Goal: Use online tool/utility: Utilize a website feature to perform a specific function

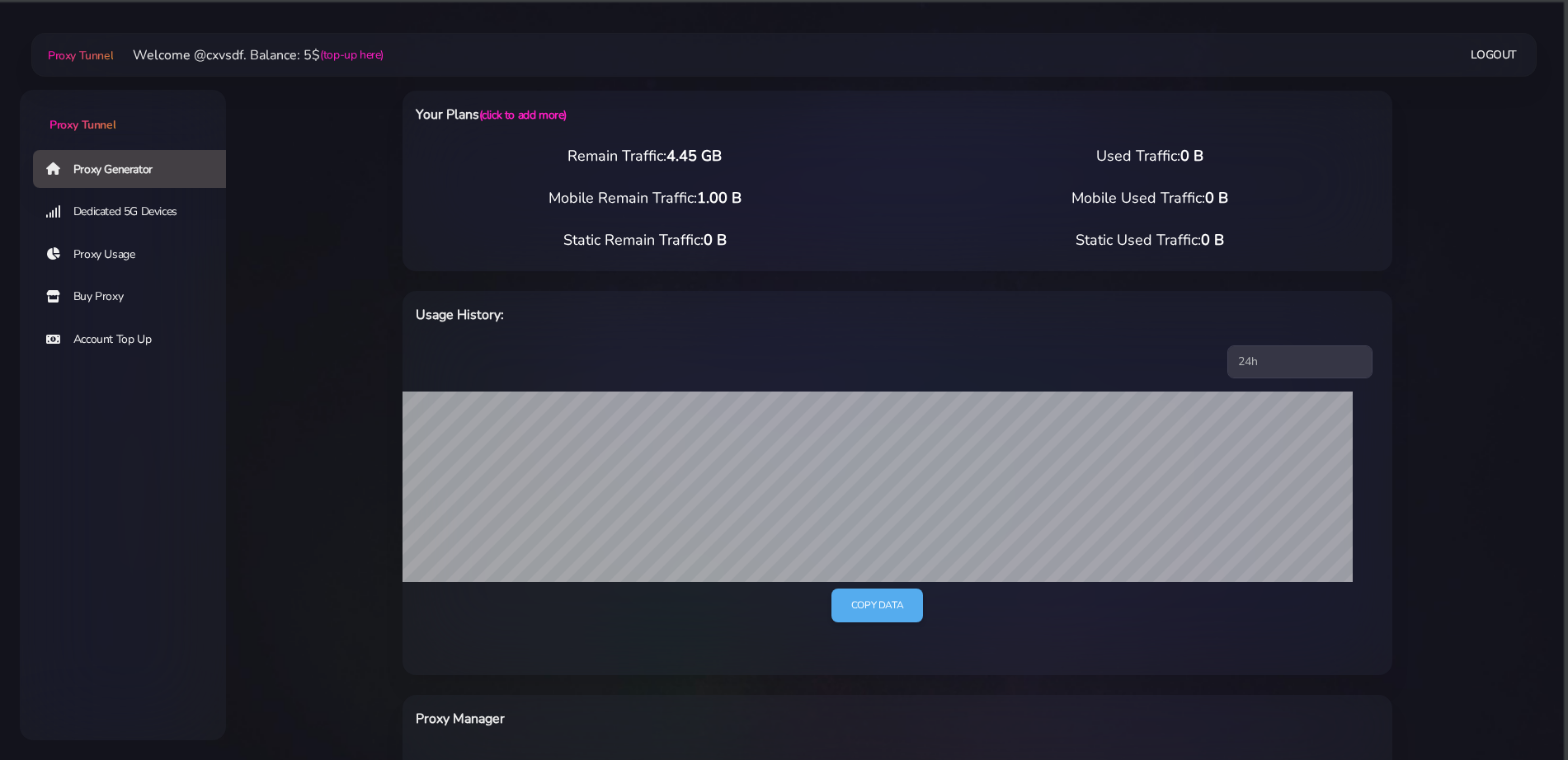
select select "NL"
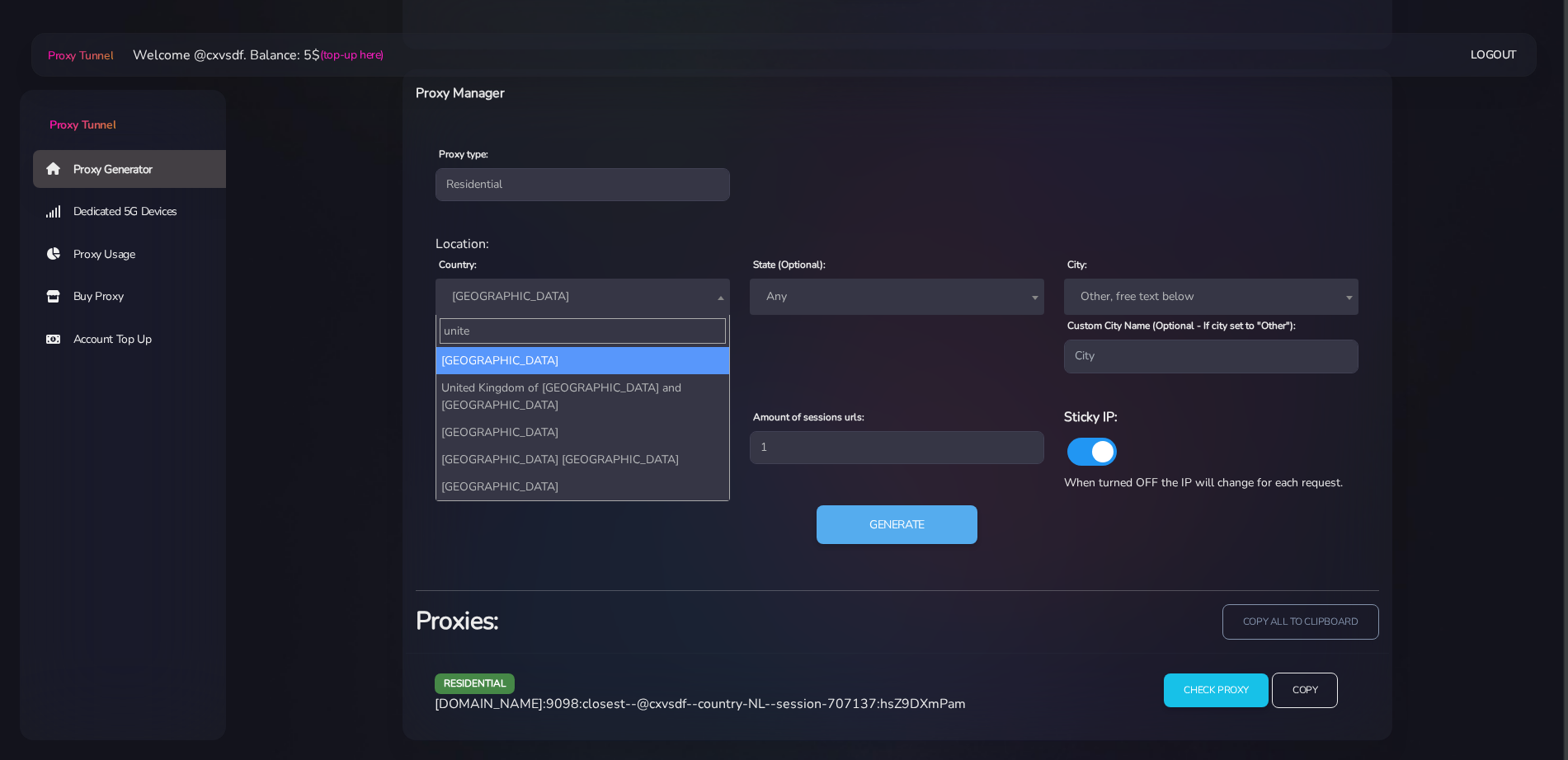
type input "united"
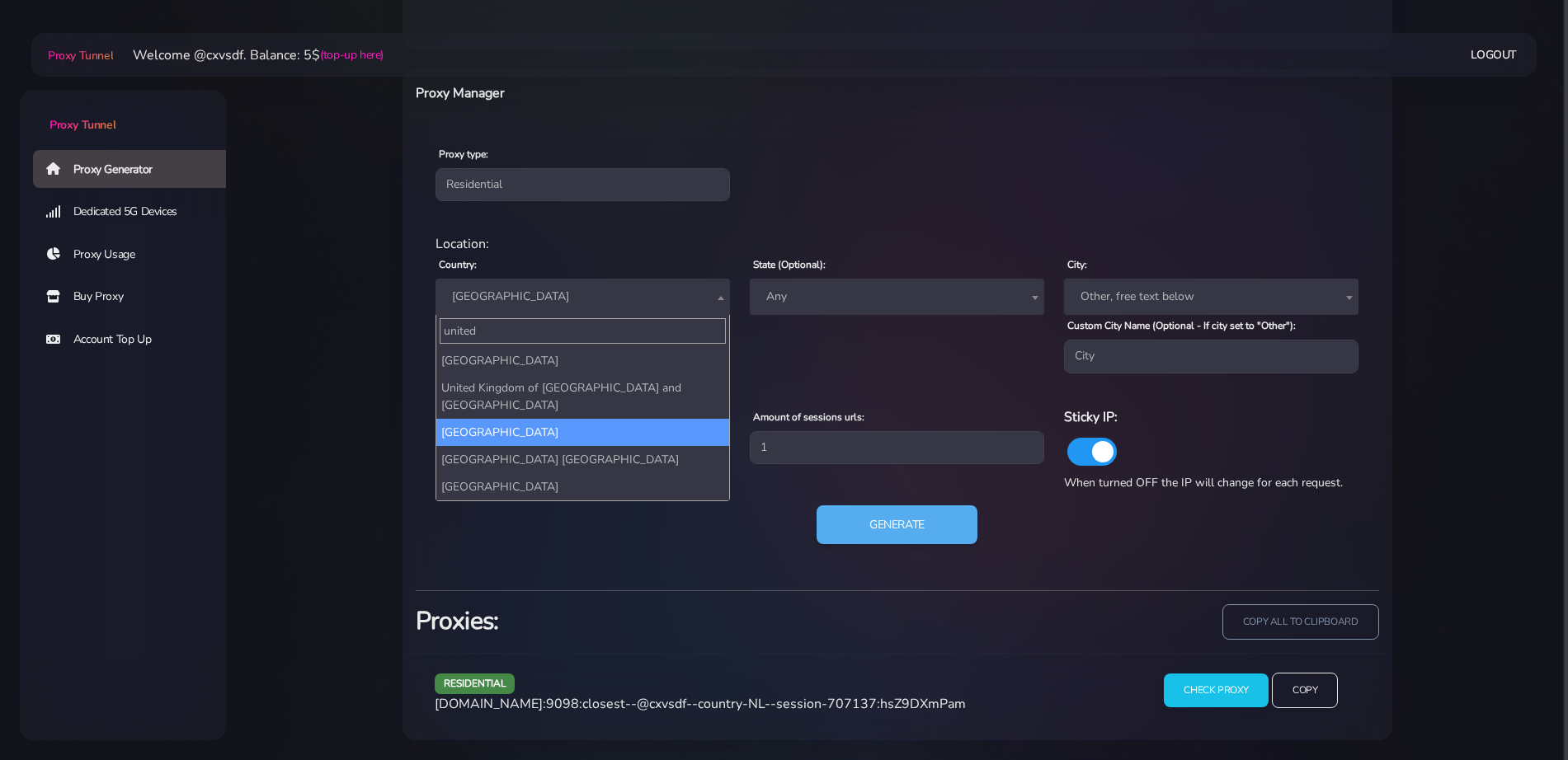
select select "UK"
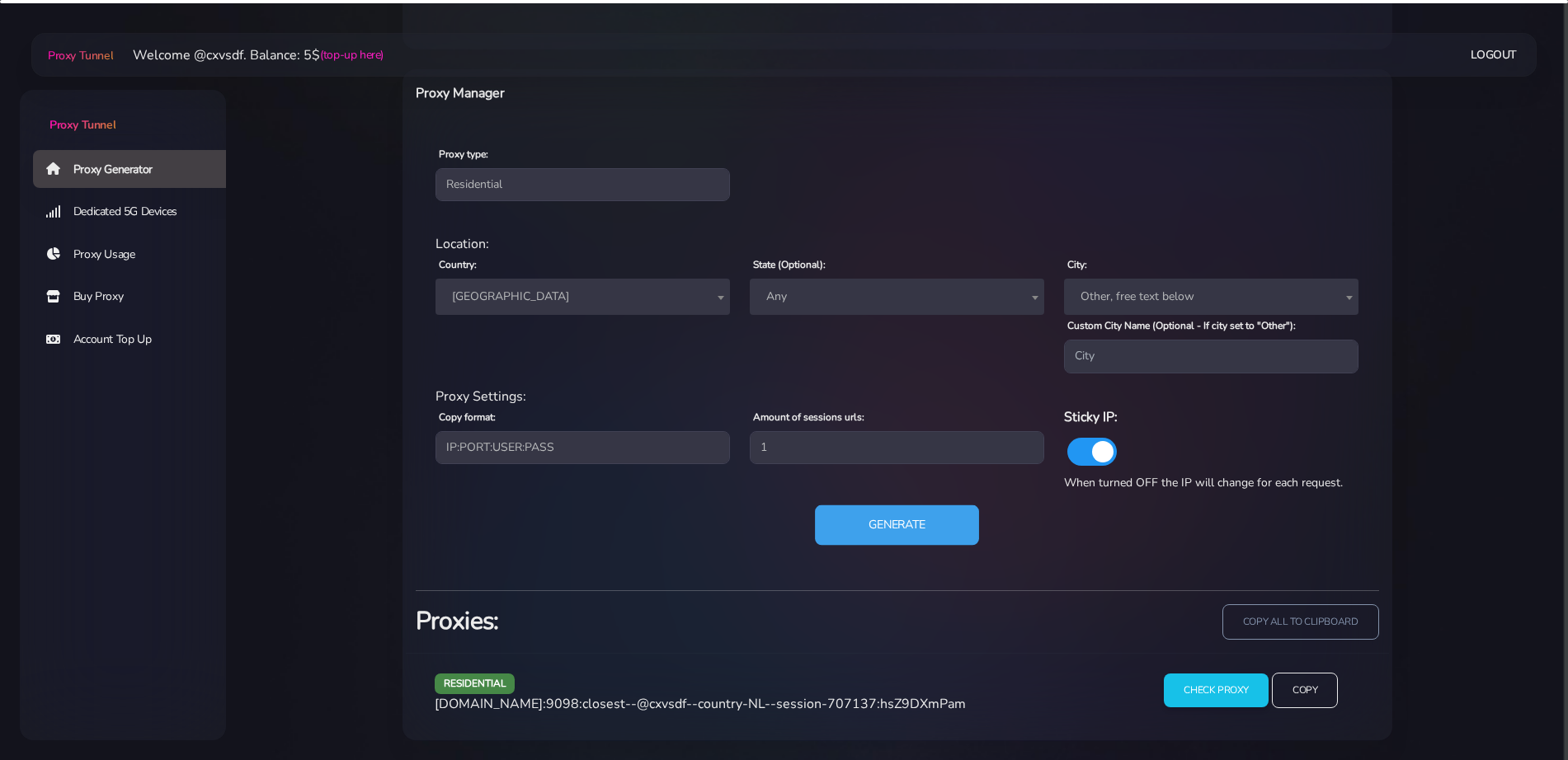
click at [934, 540] on button "Generate" at bounding box center [897, 525] width 164 height 41
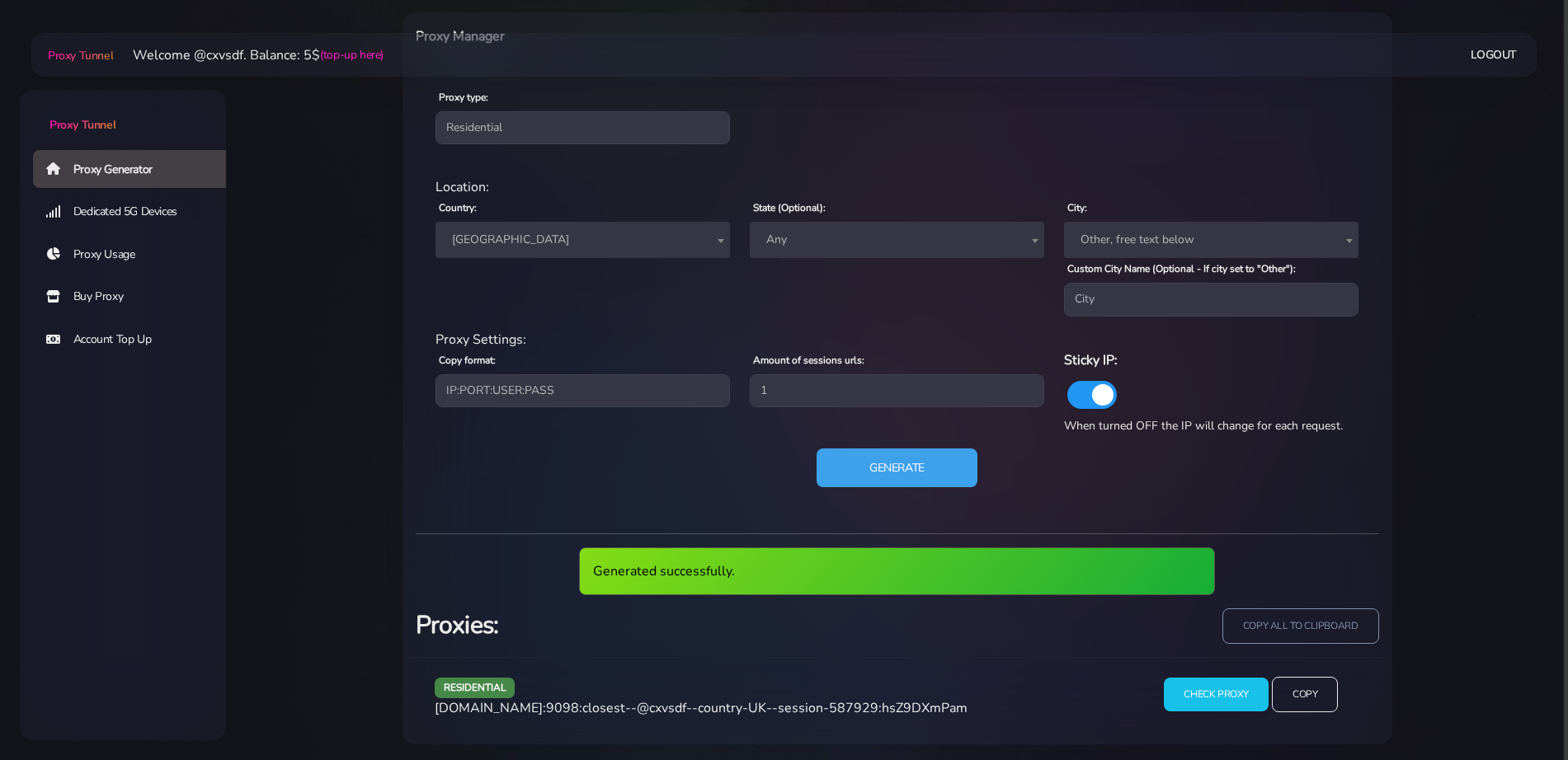
scroll to position [687, 0]
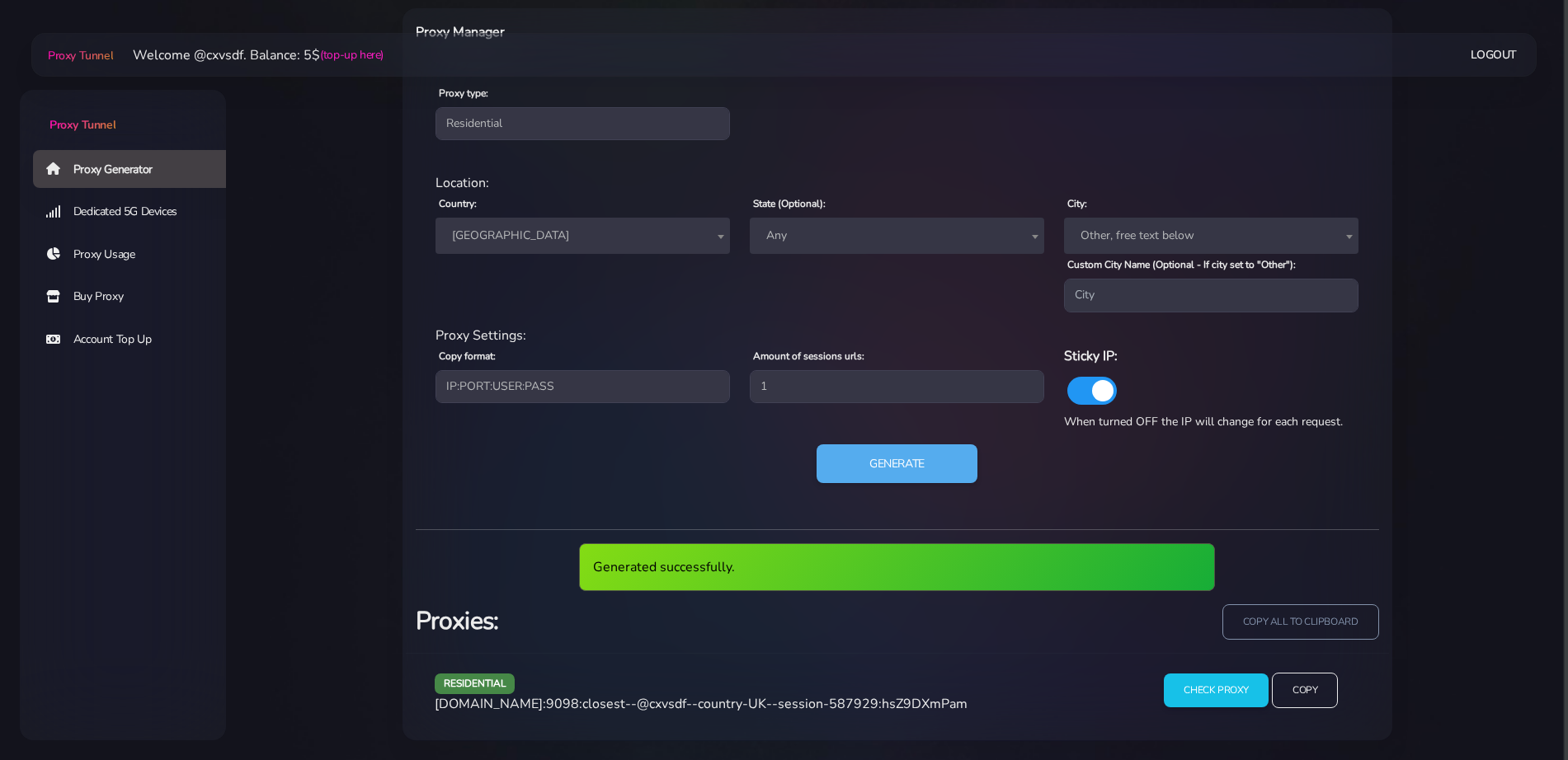
click at [836, 701] on span "[DOMAIN_NAME]:9098:closest--@cxvsdf--country-UK--session-587929:hsZ9DXmPam" at bounding box center [701, 704] width 533 height 18
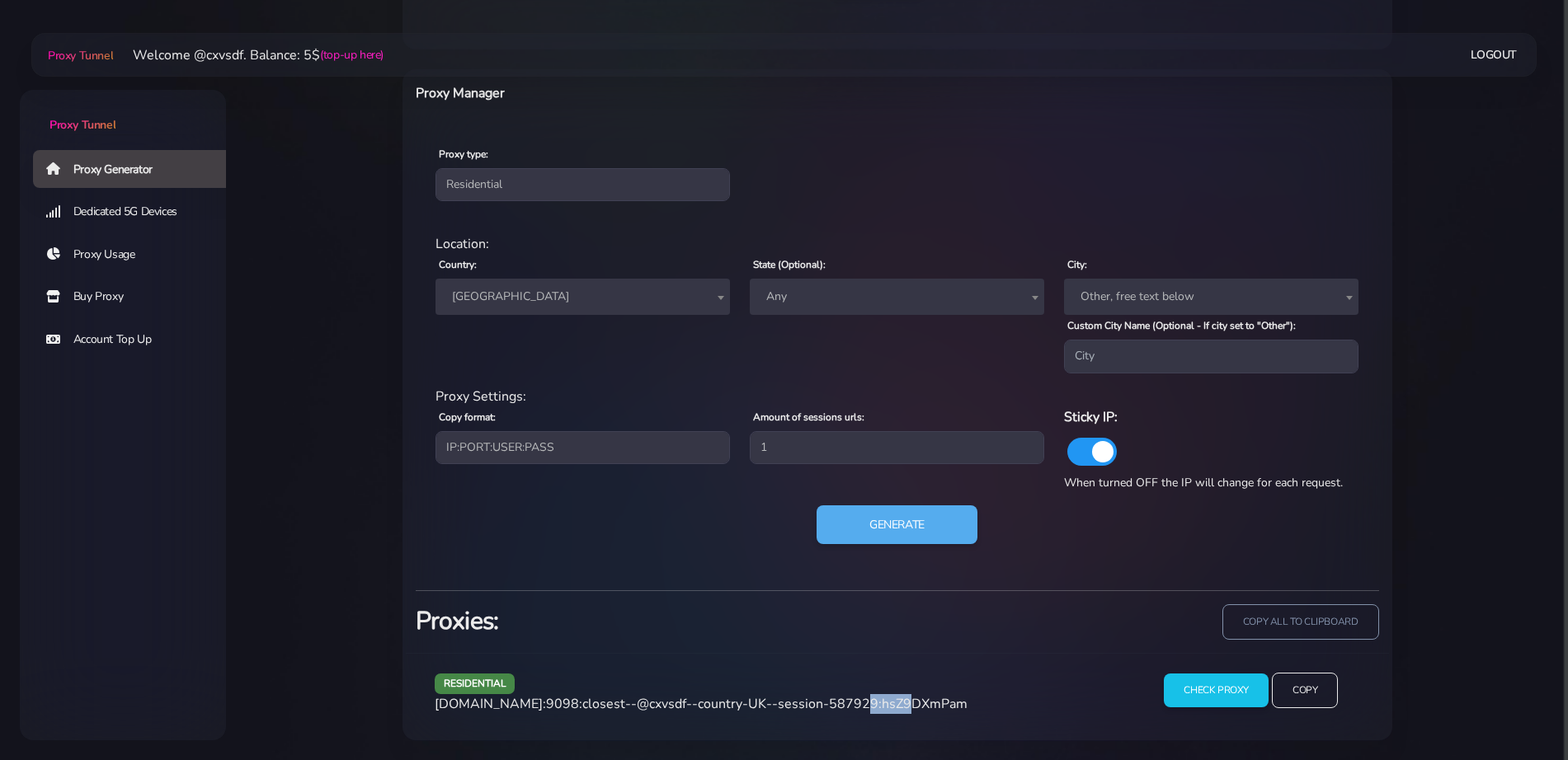
click at [836, 701] on span "[DOMAIN_NAME]:9098:closest--@cxvsdf--country-UK--session-587929:hsZ9DXmPam" at bounding box center [701, 704] width 533 height 18
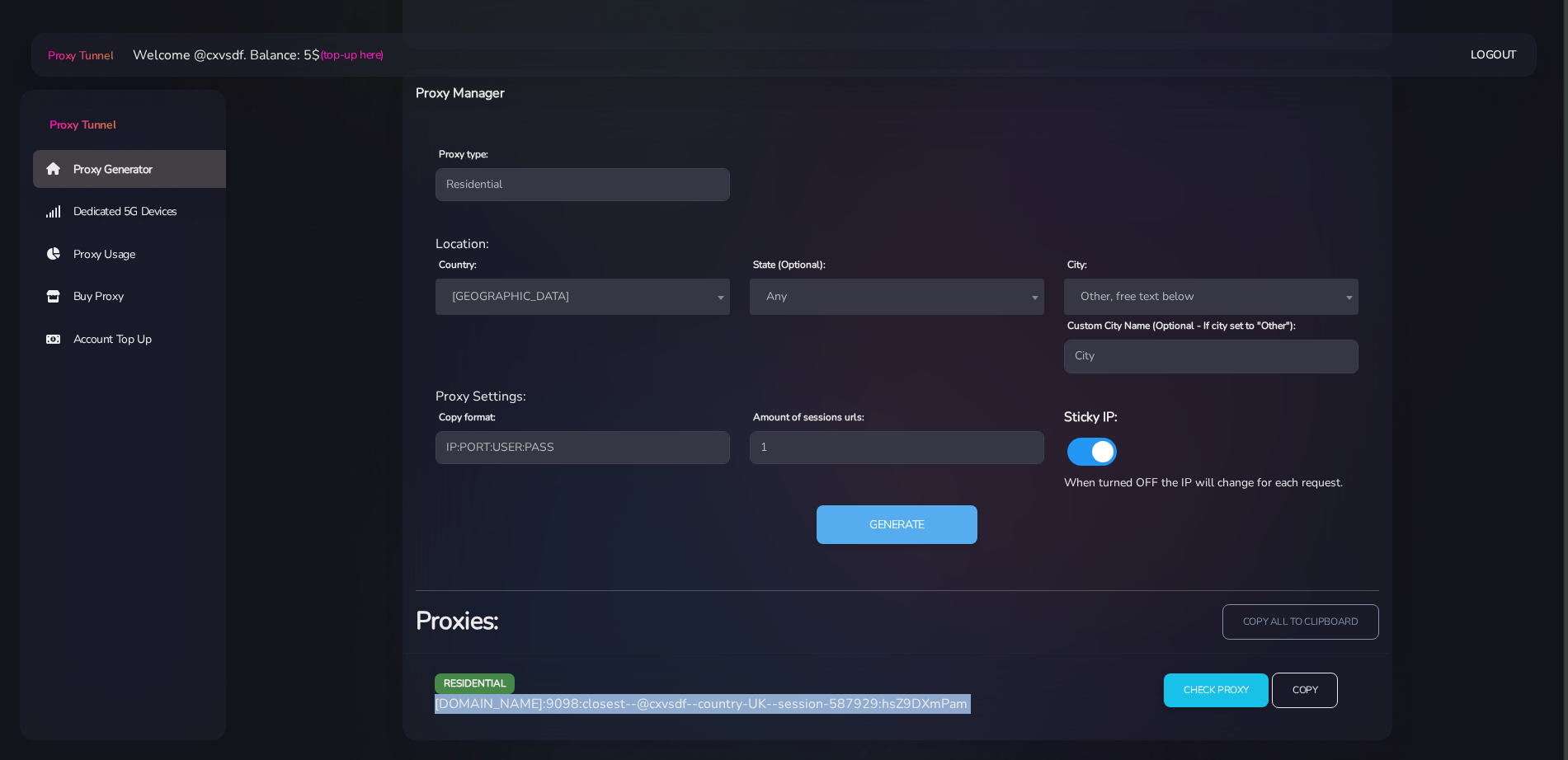
click at [836, 701] on span "[DOMAIN_NAME]:9098:closest--@cxvsdf--country-UK--session-587929:hsZ9DXmPam" at bounding box center [701, 704] width 533 height 18
copy div "[DOMAIN_NAME]:9098:closest--@cxvsdf--country-UK--session-587929:hsZ9DXmPam"
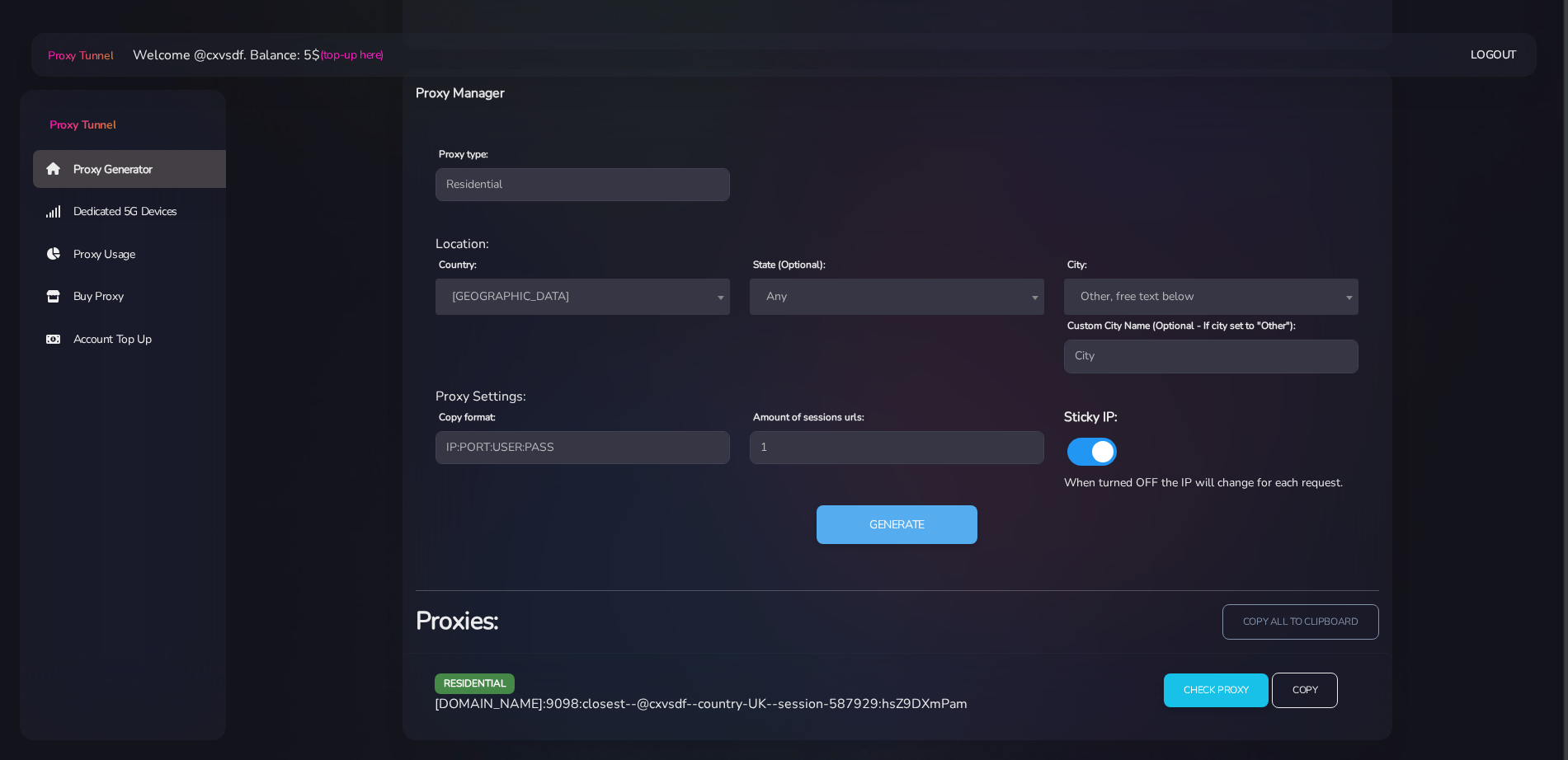
click at [523, 315] on div "Country: Worldwide [GEOGRAPHIC_DATA] [GEOGRAPHIC_DATA] [GEOGRAPHIC_DATA] [GEOGR…" at bounding box center [582, 314] width 315 height 119
click at [533, 295] on span "[GEOGRAPHIC_DATA]" at bounding box center [582, 298] width 275 height 23
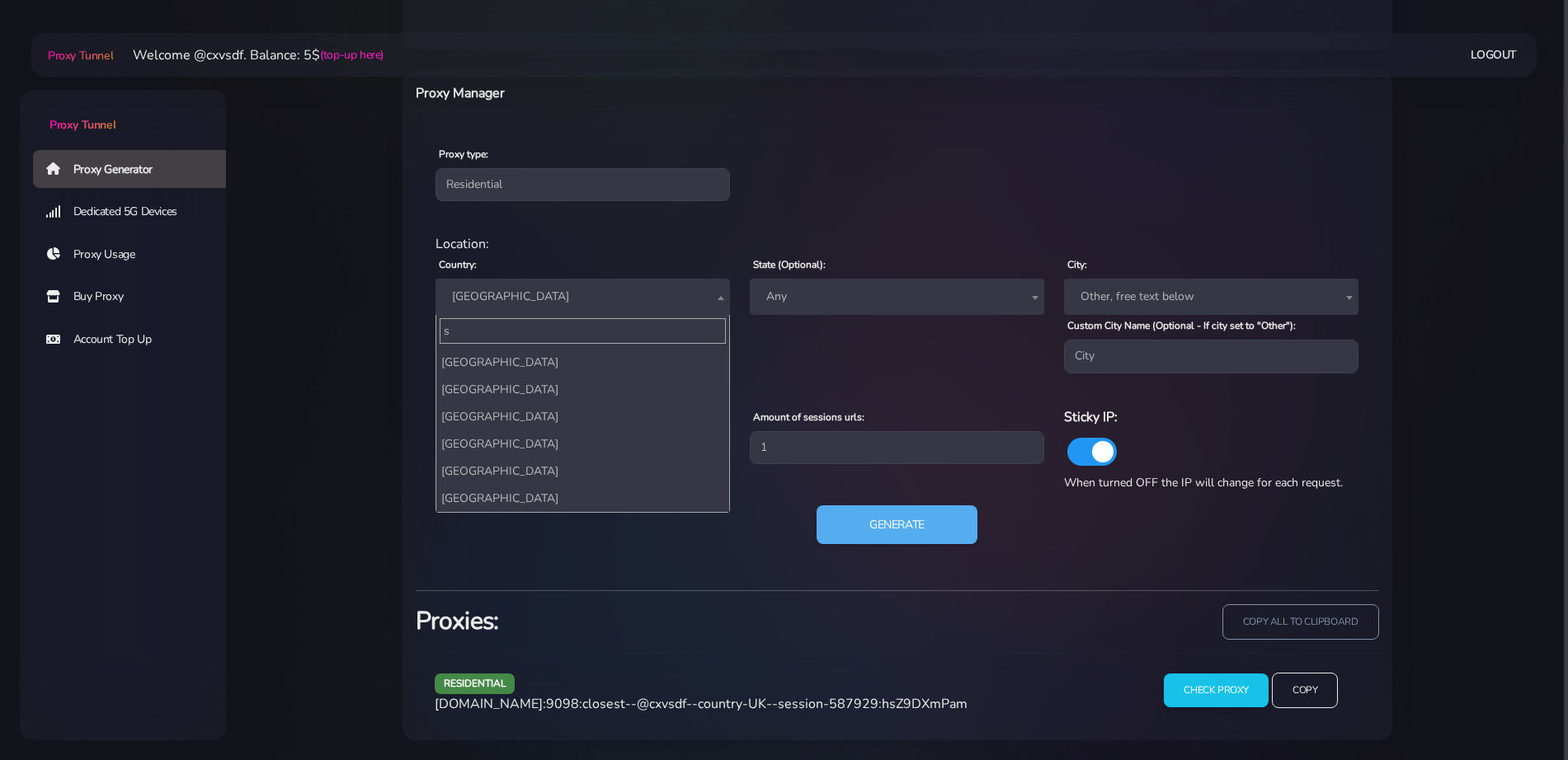
scroll to position [0, 0]
type input "spa"
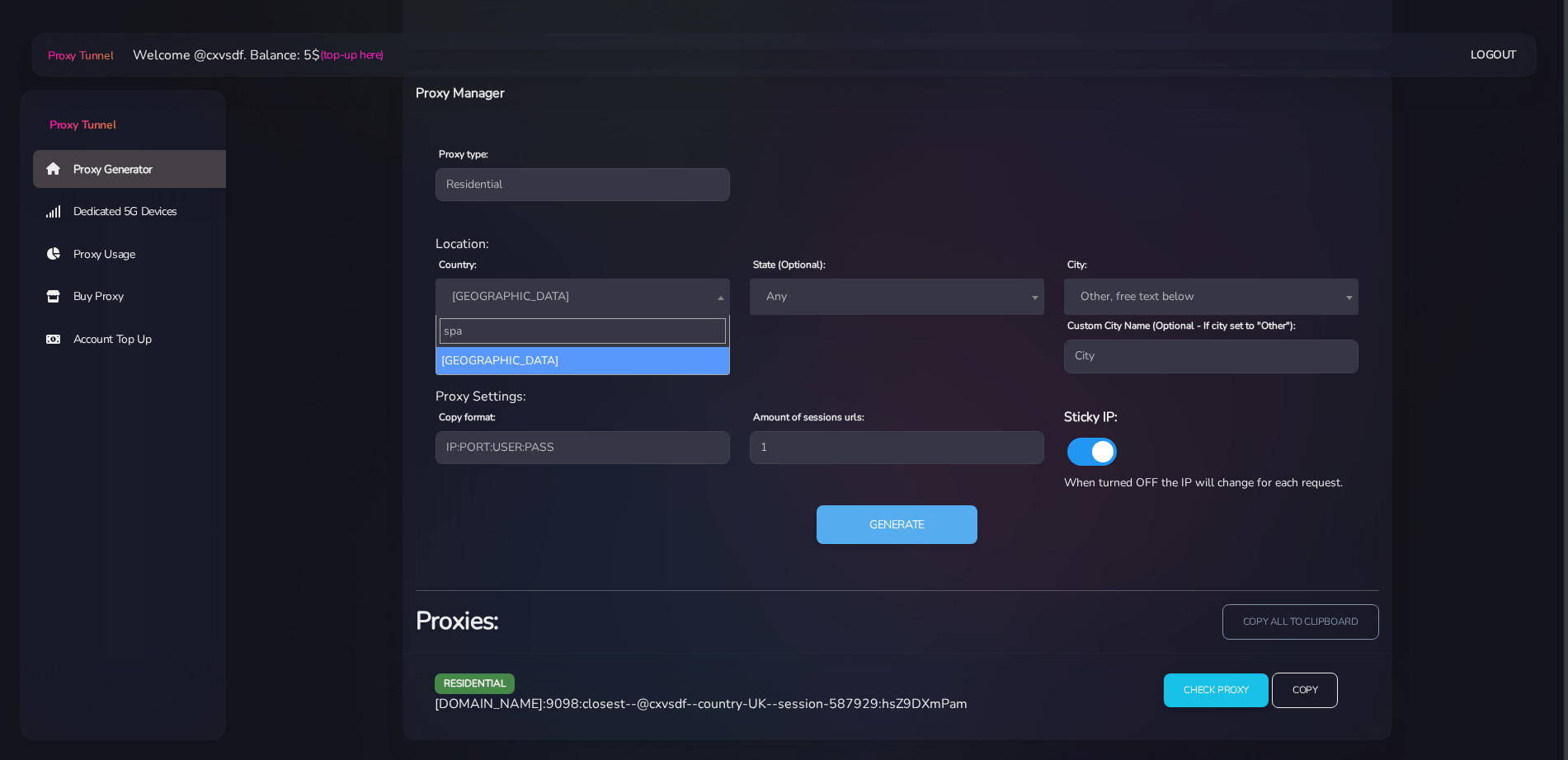
select select "ES"
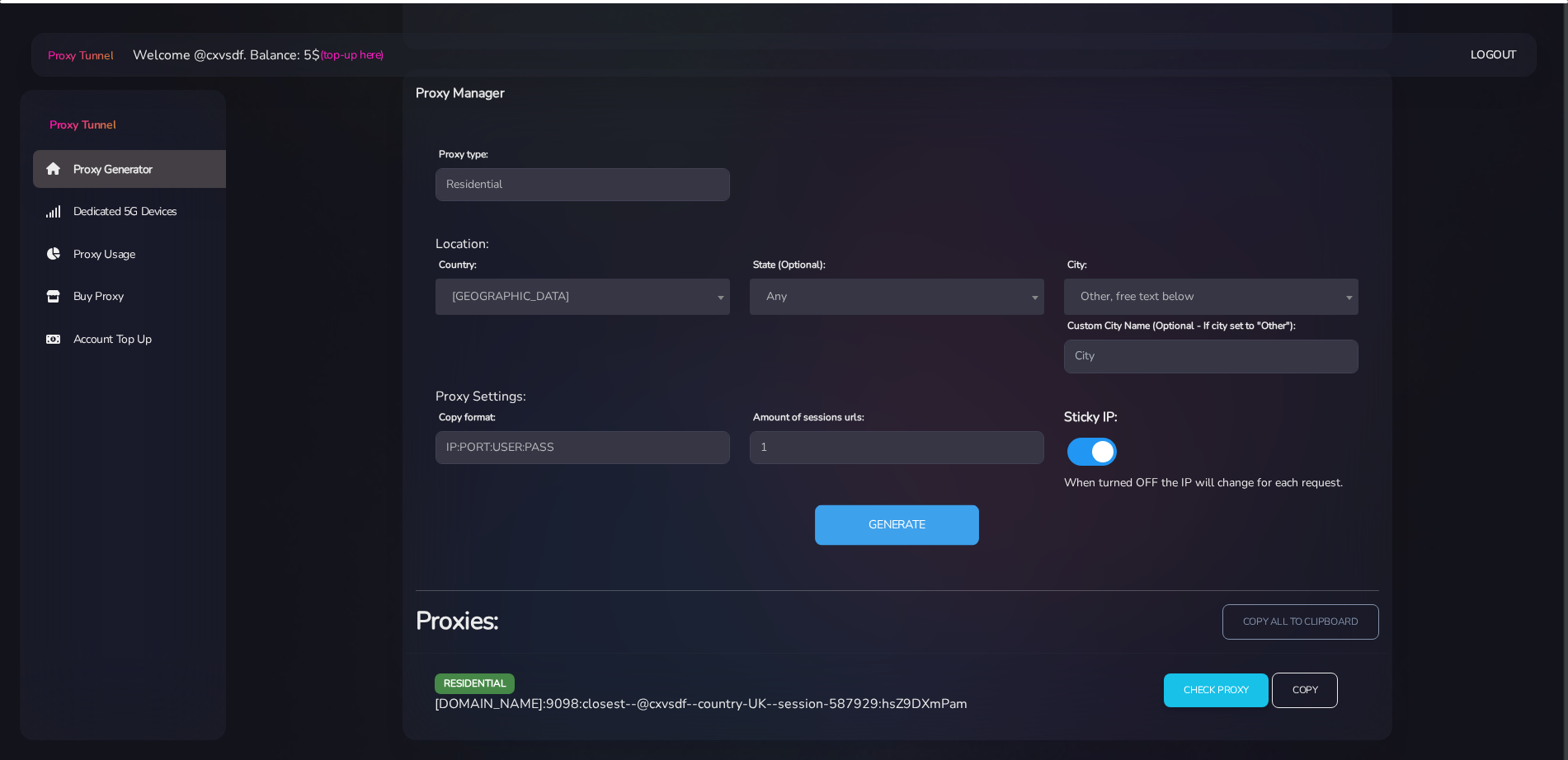
click at [909, 517] on button "Generate" at bounding box center [897, 525] width 164 height 41
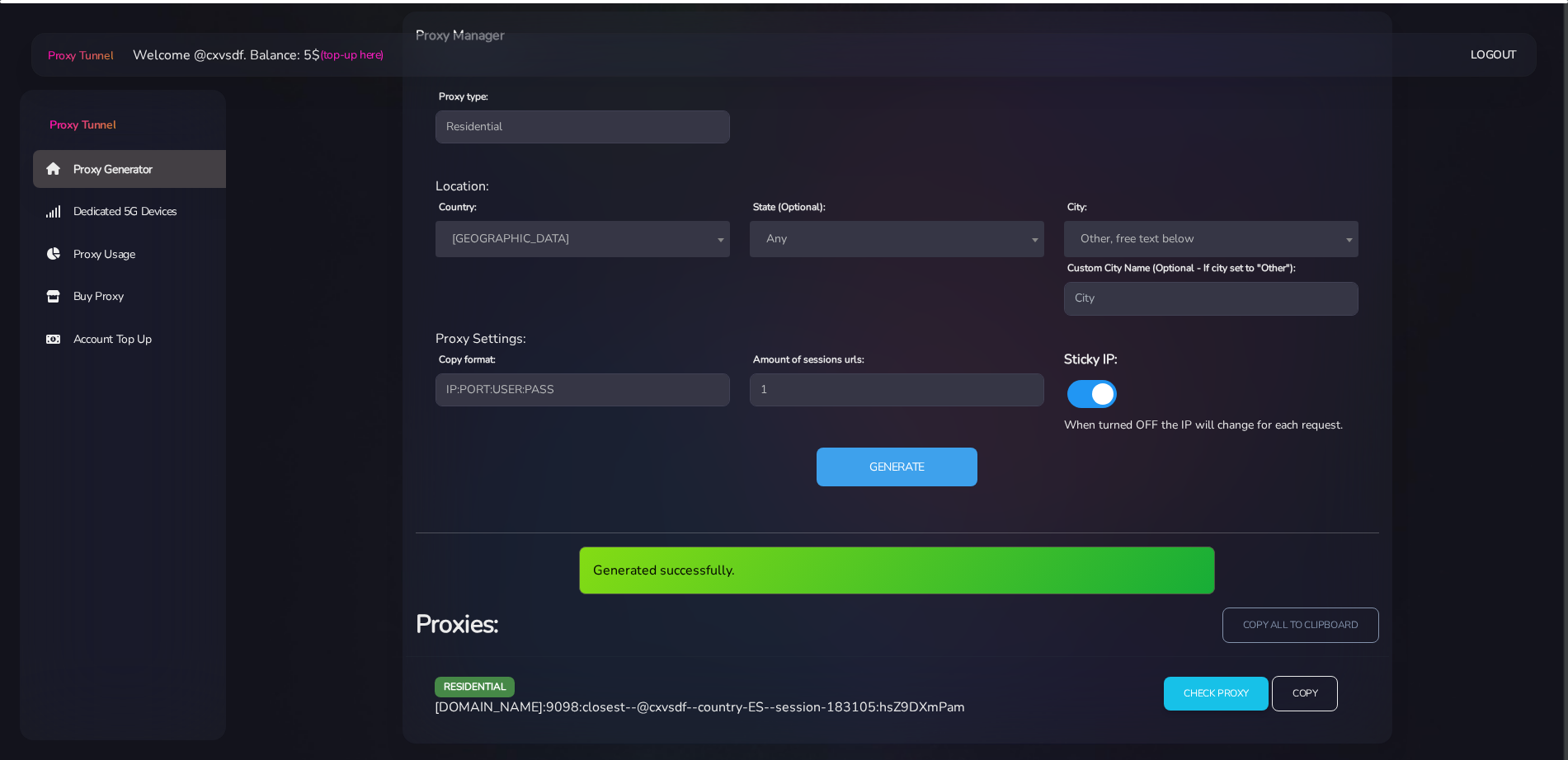
scroll to position [687, 0]
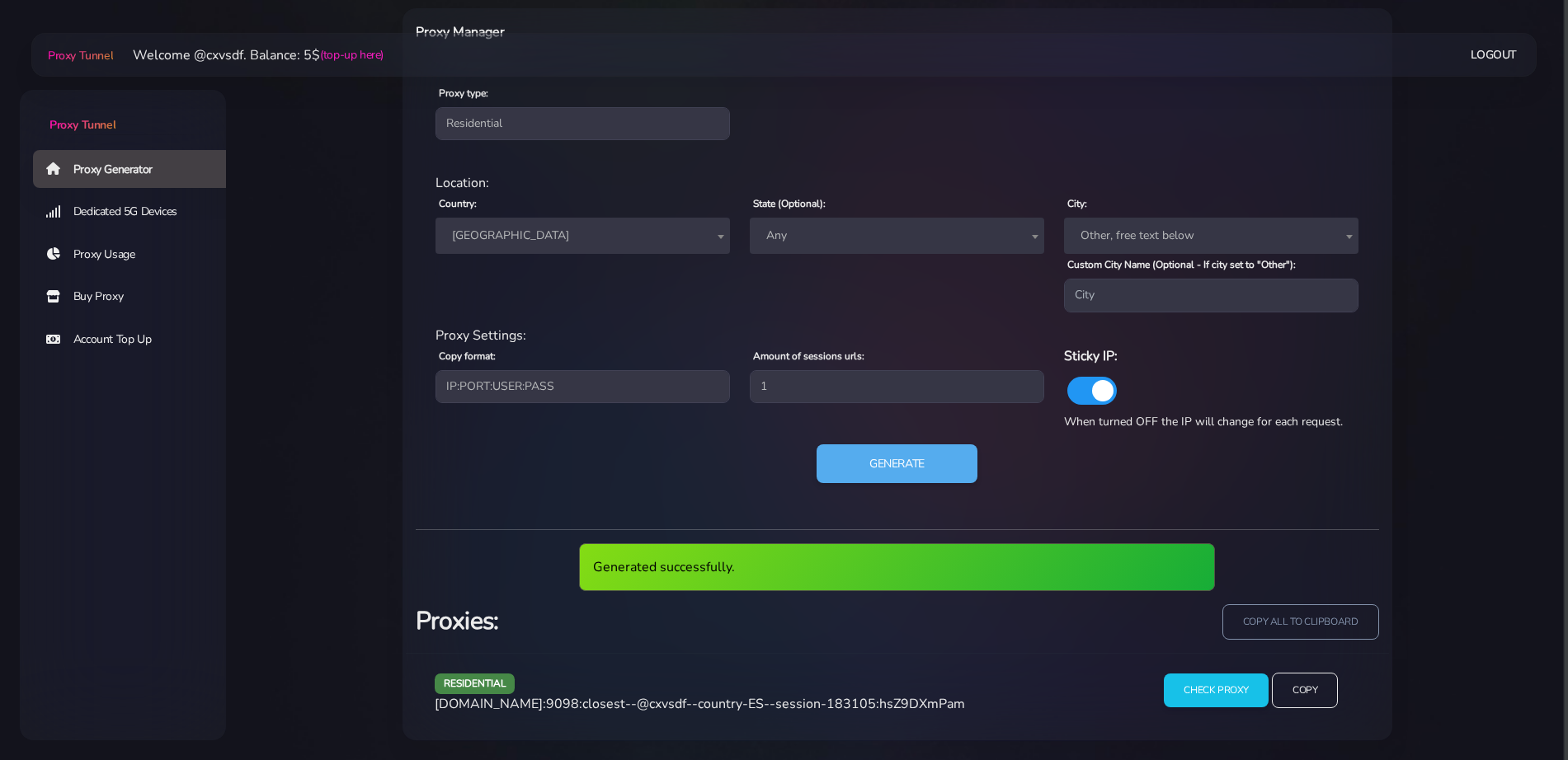
click at [687, 703] on span "[DOMAIN_NAME]:9098:closest--@cxvsdf--country-ES--session-183105:hsZ9DXmPam" at bounding box center [700, 704] width 530 height 18
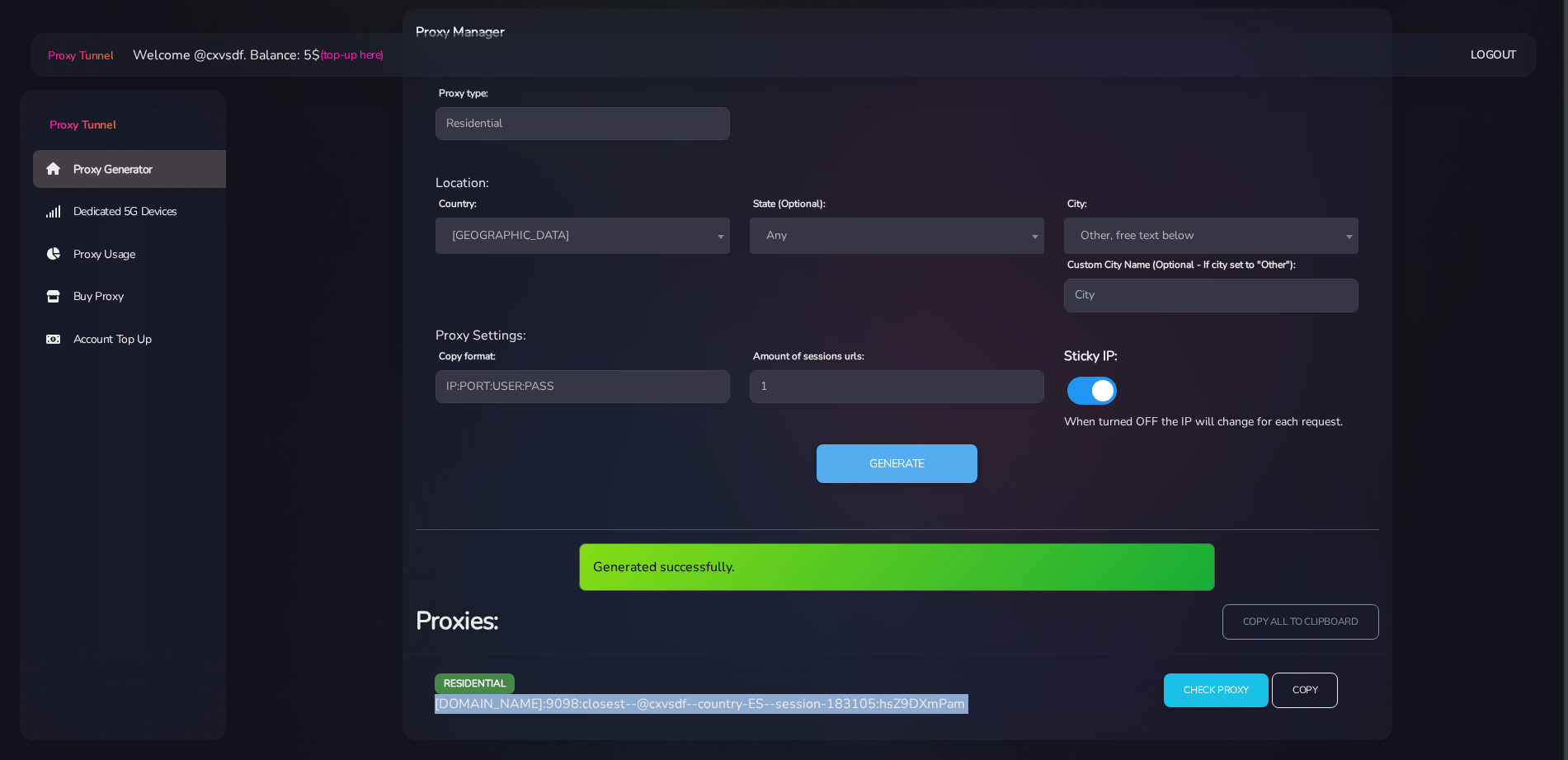
click at [687, 703] on span "[DOMAIN_NAME]:9098:closest--@cxvsdf--country-ES--session-183105:hsZ9DXmPam" at bounding box center [700, 704] width 530 height 18
copy div "[DOMAIN_NAME]:9098:closest--@cxvsdf--country-ES--session-183105:hsZ9DXmPam"
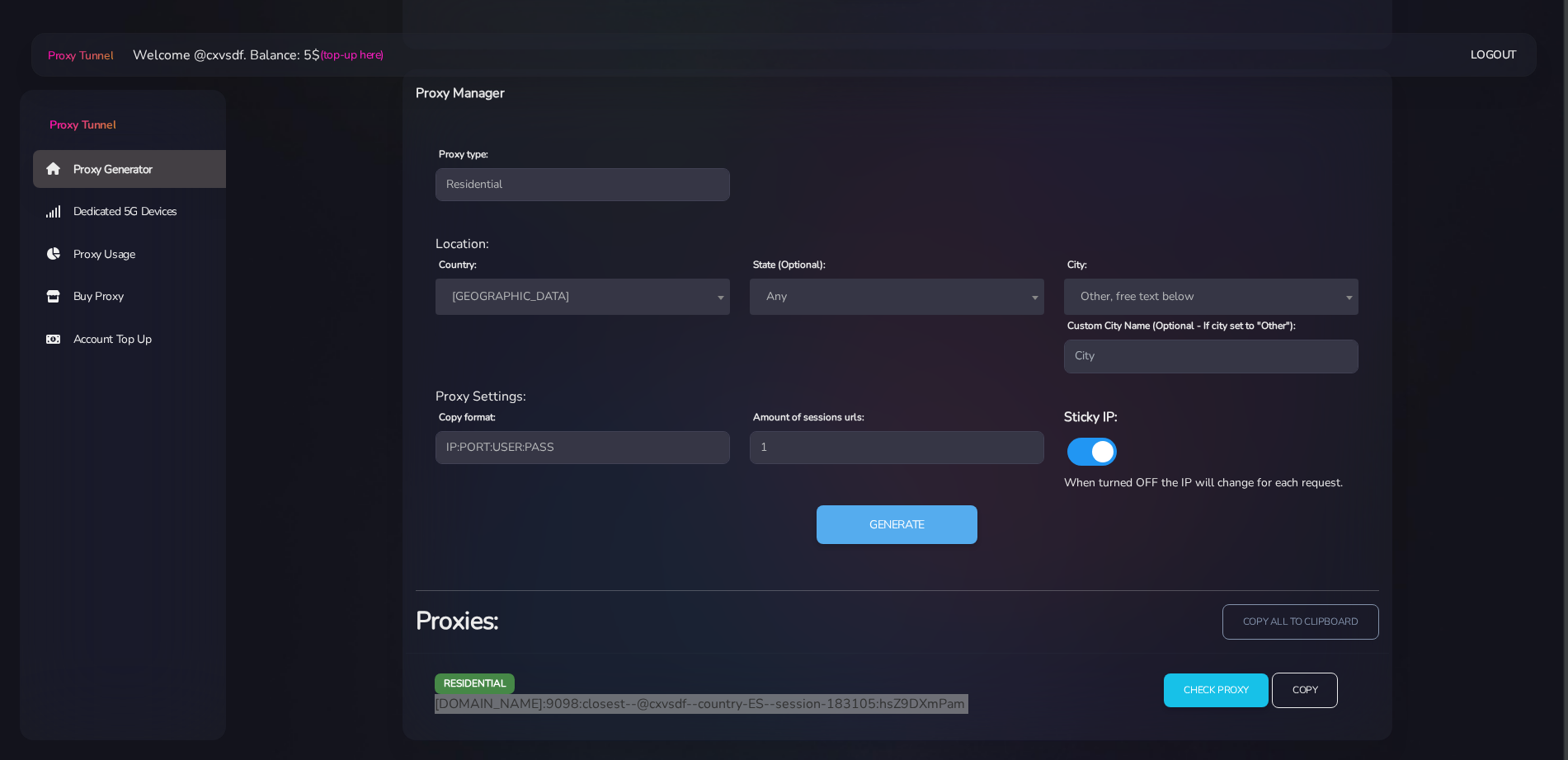
scroll to position [626, 0]
